Goal: Register for event/course

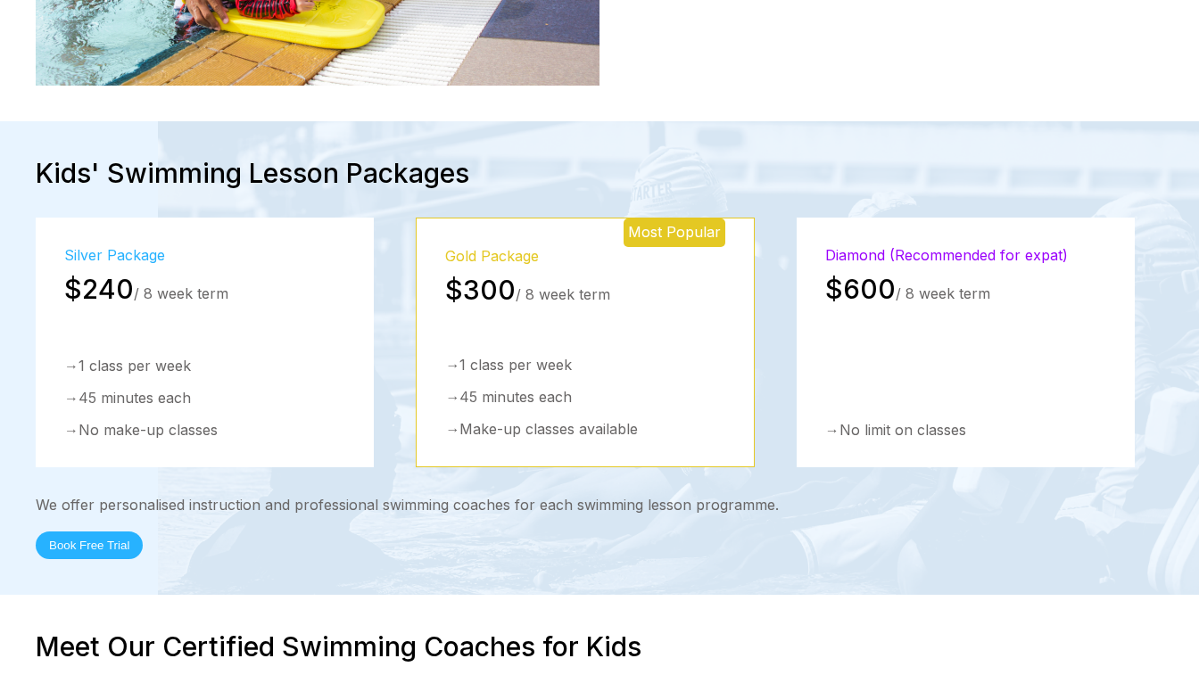
scroll to position [2541, 0]
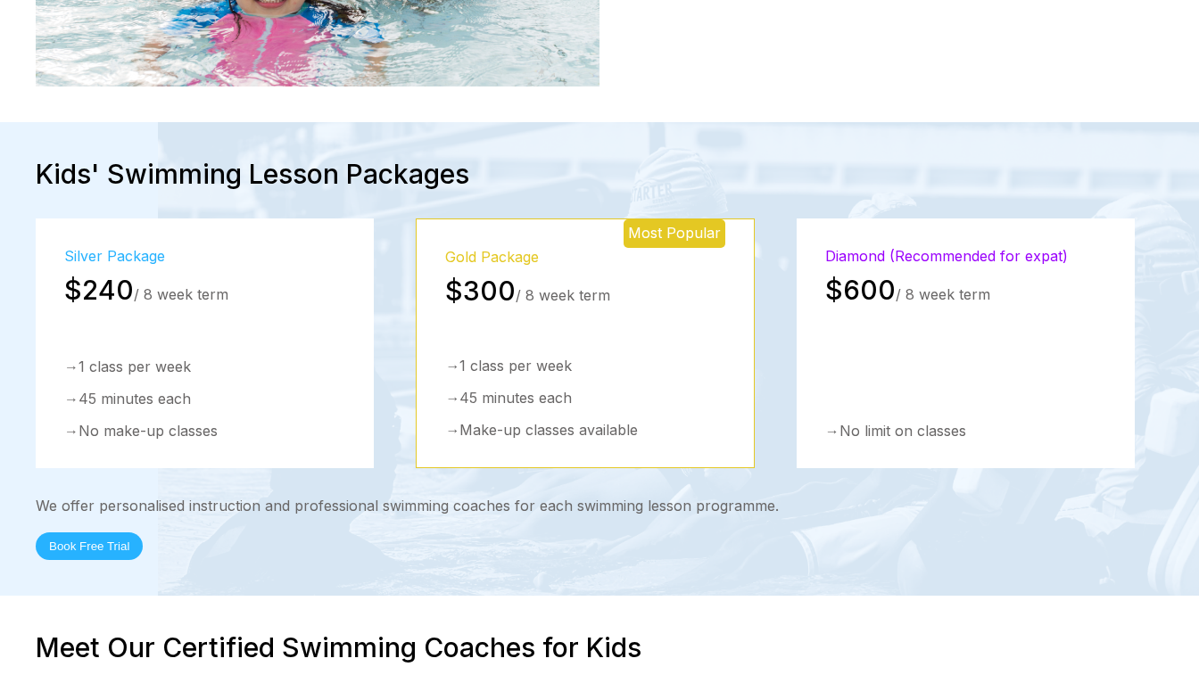
drag, startPoint x: 1195, startPoint y: 451, endPoint x: 1288, endPoint y: 454, distance: 93.7
click at [1198, 454] on html "Home Classes About Locations [PERSON_NAME] Clementi [GEOGRAPHIC_DATA] Blog Cont…" at bounding box center [599, 151] width 1199 height 5384
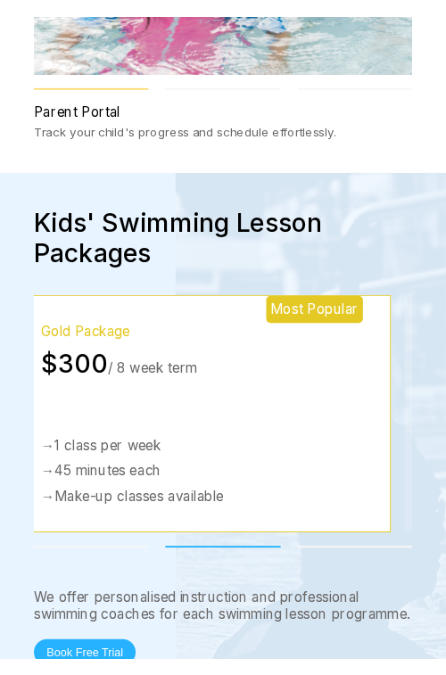
scroll to position [3668, 0]
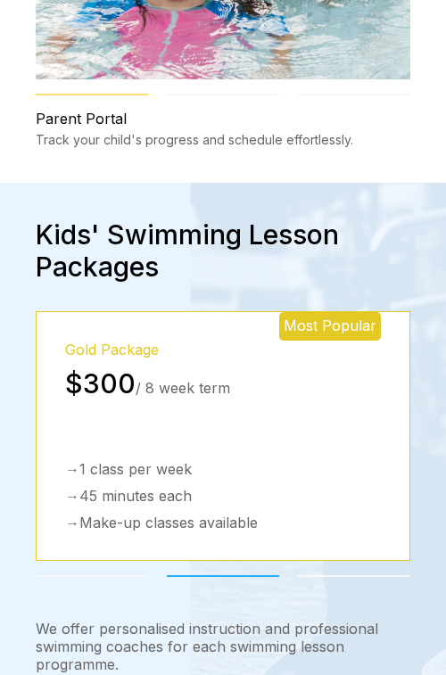
drag, startPoint x: 296, startPoint y: 335, endPoint x: 90, endPoint y: 349, distance: 206.6
click at [90, 349] on div "Gold Package $300 / 8 week term → 1 class per week → 45 minutes each → Make-up …" at bounding box center [223, 436] width 316 height 191
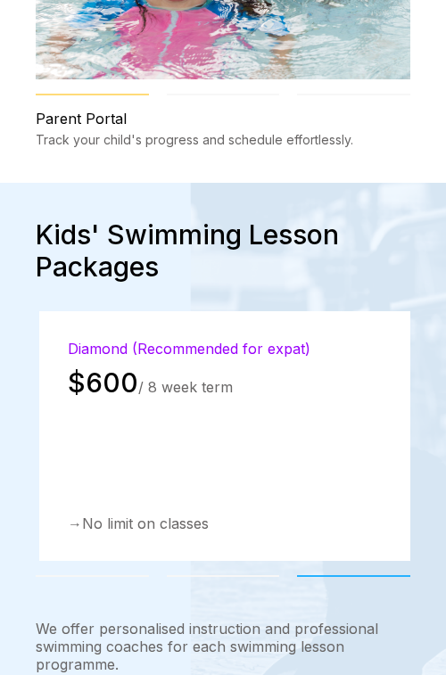
drag, startPoint x: 90, startPoint y: 349, endPoint x: 546, endPoint y: 360, distance: 456.1
click at [446, 360] on html "Home Classes About Locations [PERSON_NAME] Clementi [GEOGRAPHIC_DATA] Blog Cont…" at bounding box center [223, 28] width 446 height 7393
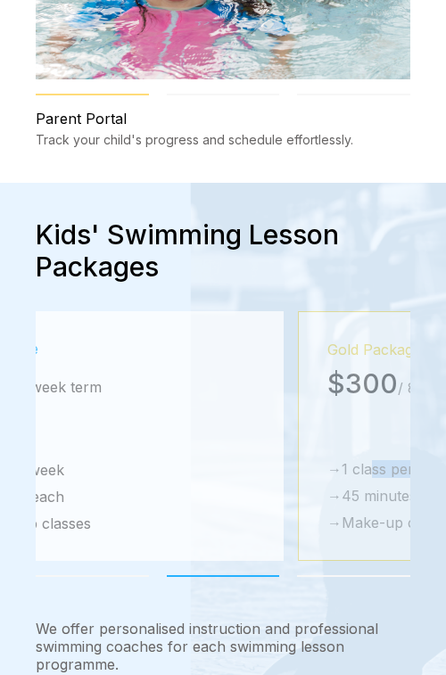
drag, startPoint x: 239, startPoint y: 361, endPoint x: 502, endPoint y: 361, distance: 263.2
click at [446, 361] on html "Home Classes About Locations [PERSON_NAME] Clementi [GEOGRAPHIC_DATA] Blog Cont…" at bounding box center [223, 28] width 446 height 7393
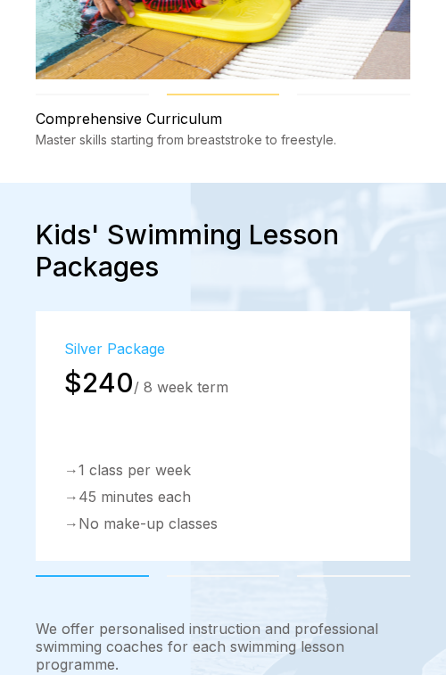
drag, startPoint x: 287, startPoint y: 360, endPoint x: 116, endPoint y: 360, distance: 171.3
click at [116, 461] on div "→ 1 class per week" at bounding box center [223, 470] width 318 height 18
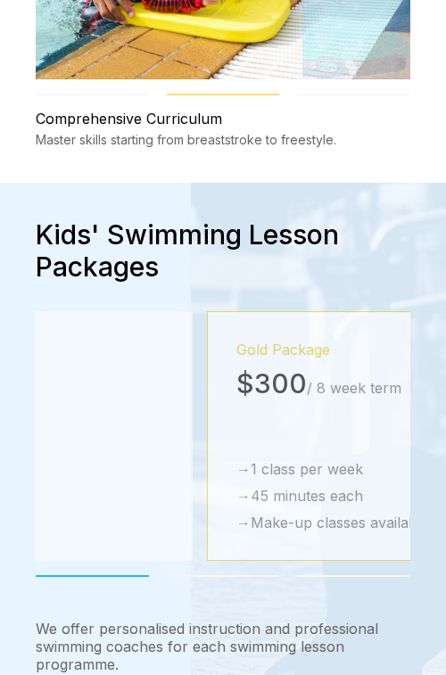
drag, startPoint x: 251, startPoint y: 362, endPoint x: -28, endPoint y: 362, distance: 278.4
click at [0, 362] on html "Home Classes About Locations [PERSON_NAME] Clementi [GEOGRAPHIC_DATA] Blog Cont…" at bounding box center [223, 28] width 446 height 7393
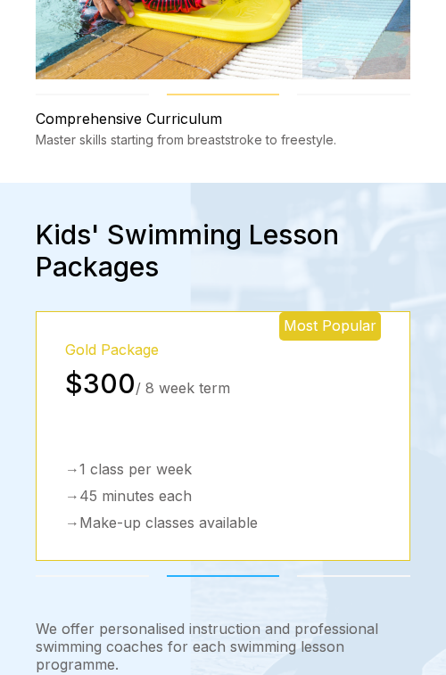
drag, startPoint x: 251, startPoint y: 350, endPoint x: 38, endPoint y: 359, distance: 212.6
click at [65, 359] on div "Gold Package $300 / 8 week term → 1 class per week → 45 minutes each → Make-up …" at bounding box center [223, 436] width 316 height 191
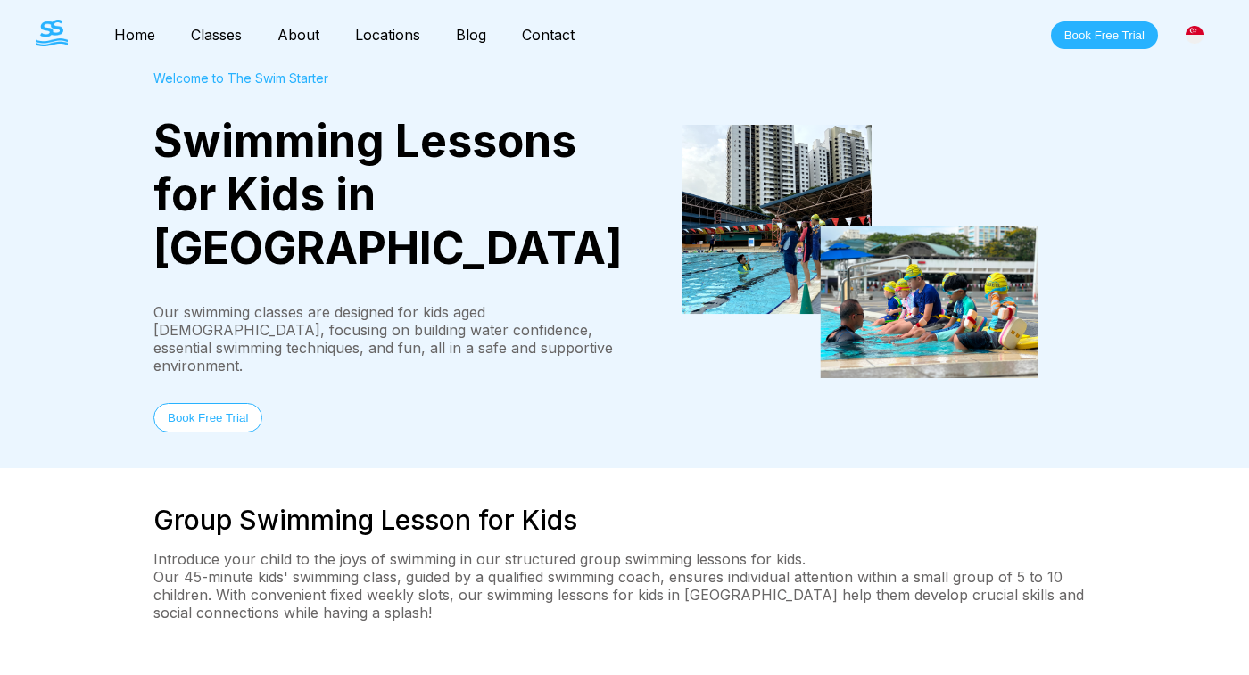
scroll to position [0, 0]
